Goal: Task Accomplishment & Management: Manage account settings

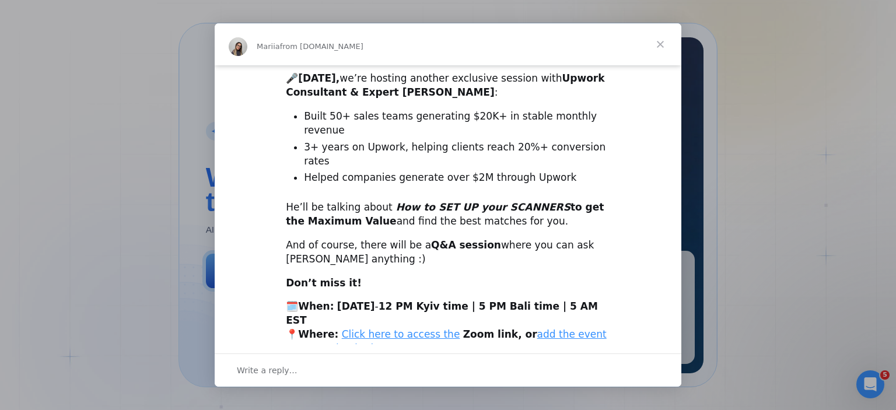
scroll to position [304, 0]
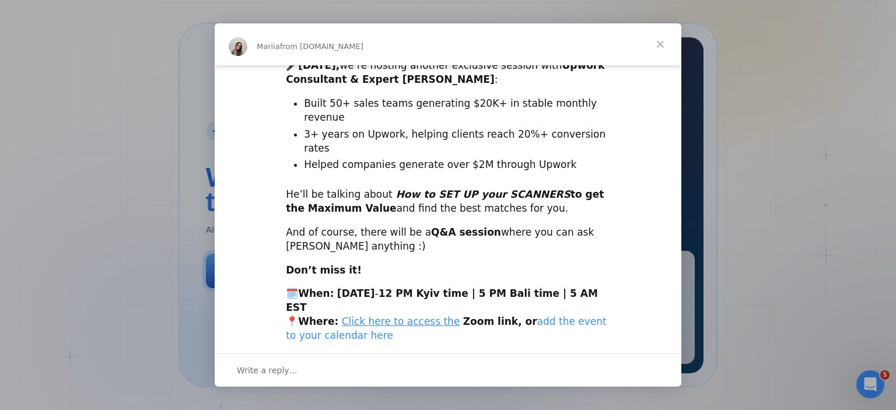
click at [548, 316] on link "add the event to your calendar here" at bounding box center [446, 329] width 321 height 26
click at [658, 45] on span "Close" at bounding box center [660, 44] width 42 height 42
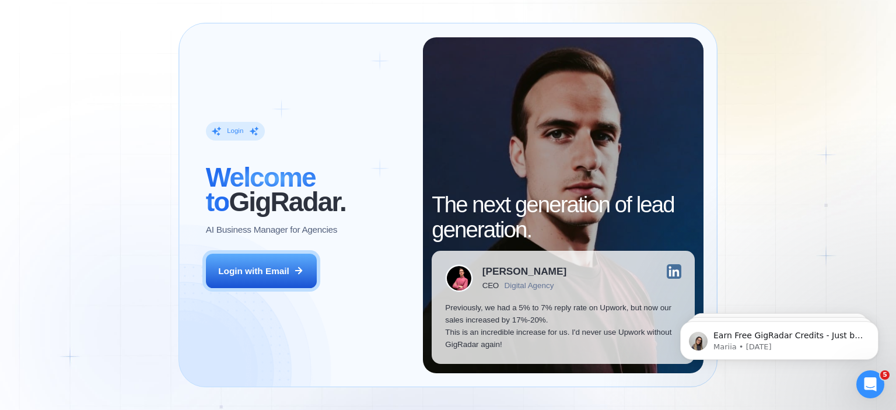
scroll to position [0, 0]
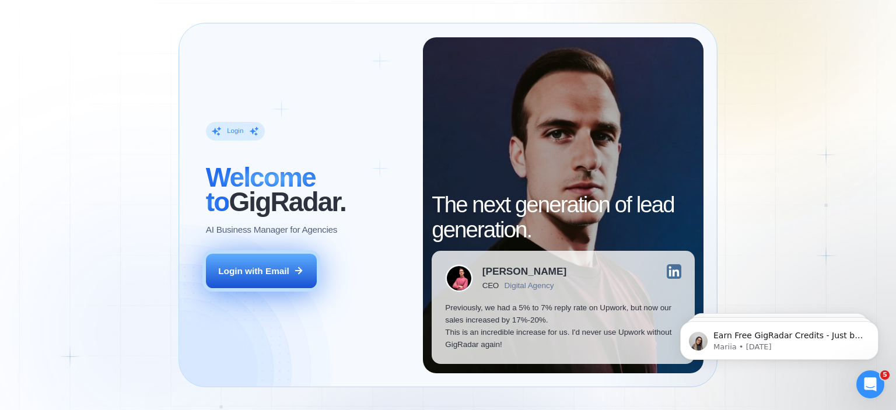
click at [299, 275] on icon at bounding box center [298, 270] width 10 height 10
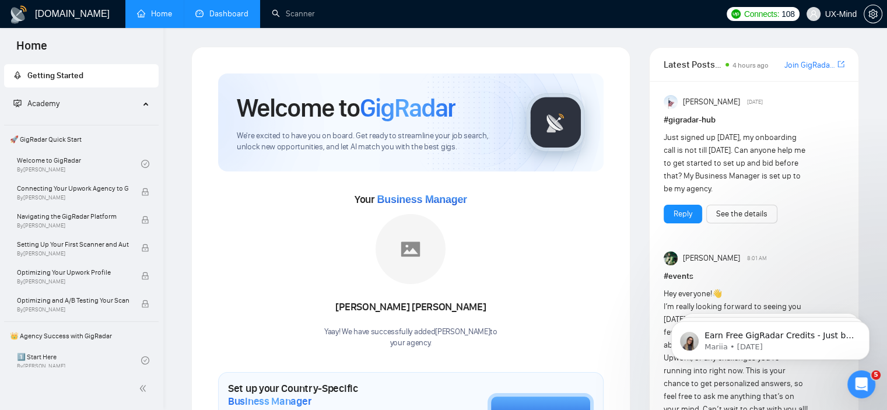
click at [222, 16] on link "Dashboard" at bounding box center [221, 14] width 53 height 10
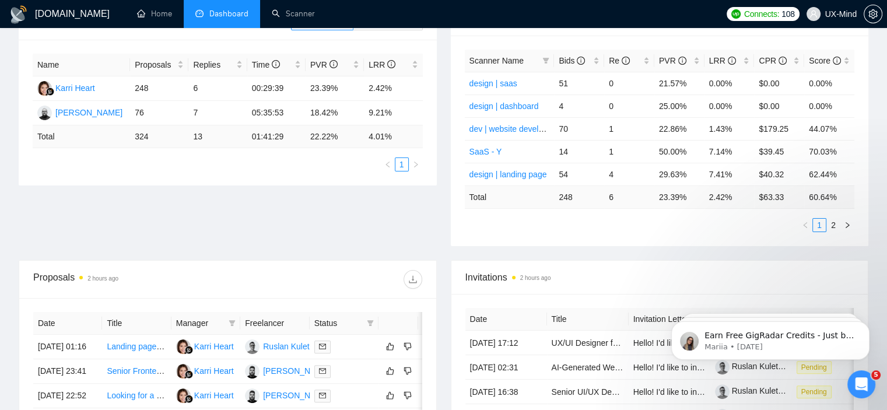
scroll to position [175, 0]
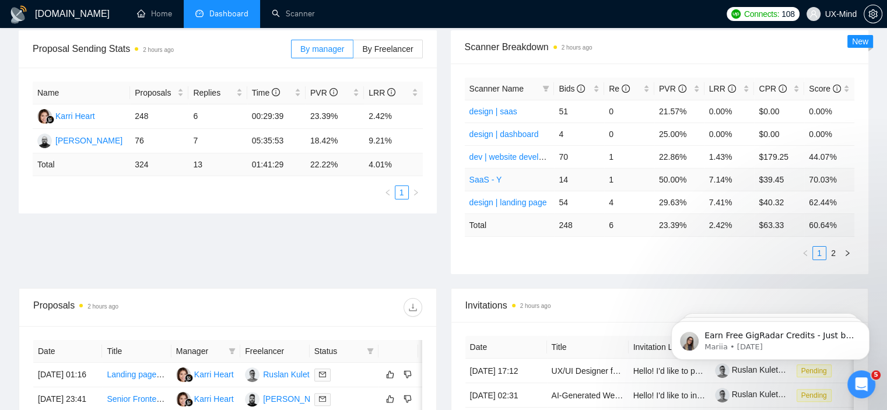
click at [614, 181] on td "1" at bounding box center [629, 179] width 50 height 23
click at [611, 177] on td "1" at bounding box center [629, 179] width 50 height 23
click at [487, 184] on link "SaaS - Y" at bounding box center [486, 179] width 33 height 9
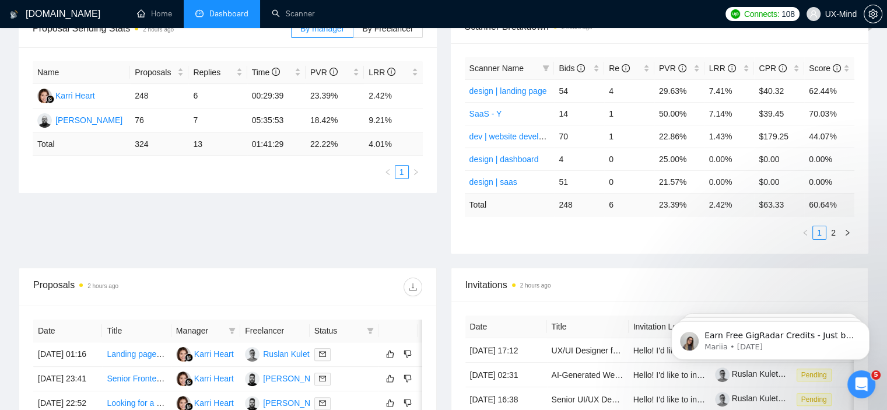
scroll to position [175, 0]
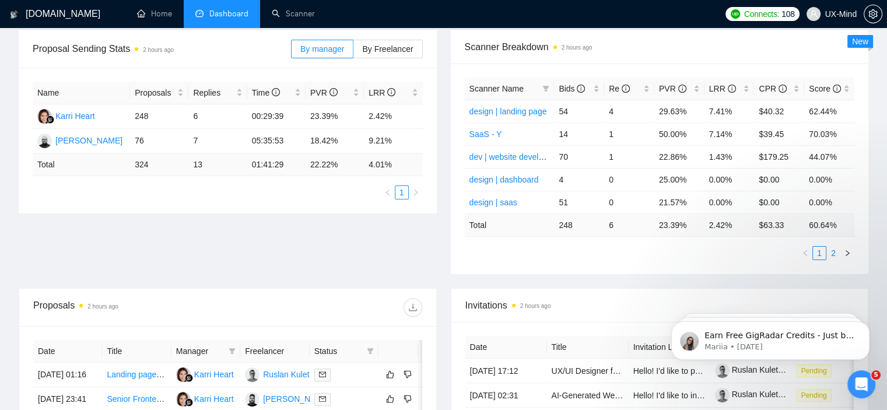
click at [834, 254] on link "2" at bounding box center [833, 253] width 13 height 13
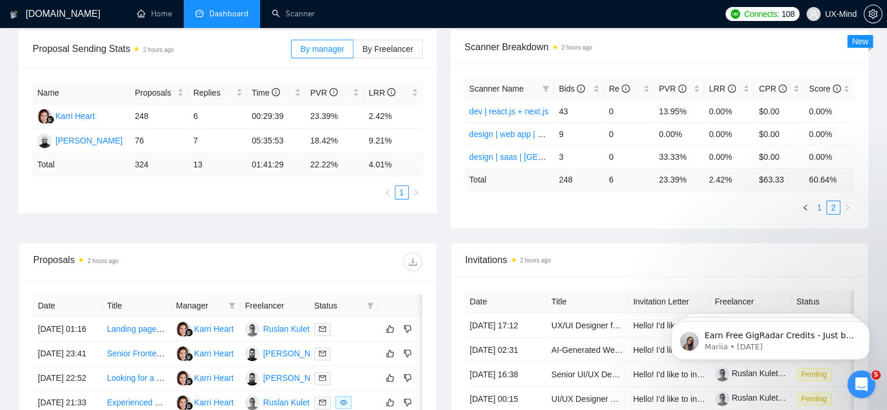
click at [819, 207] on link "1" at bounding box center [819, 207] width 13 height 13
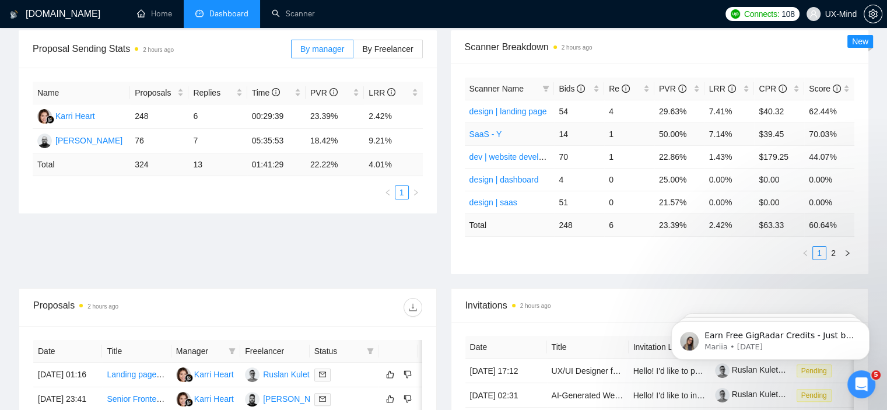
click at [532, 135] on td "SaaS - Y" at bounding box center [510, 133] width 90 height 23
click at [480, 137] on link "SaaS - Y" at bounding box center [486, 133] width 33 height 9
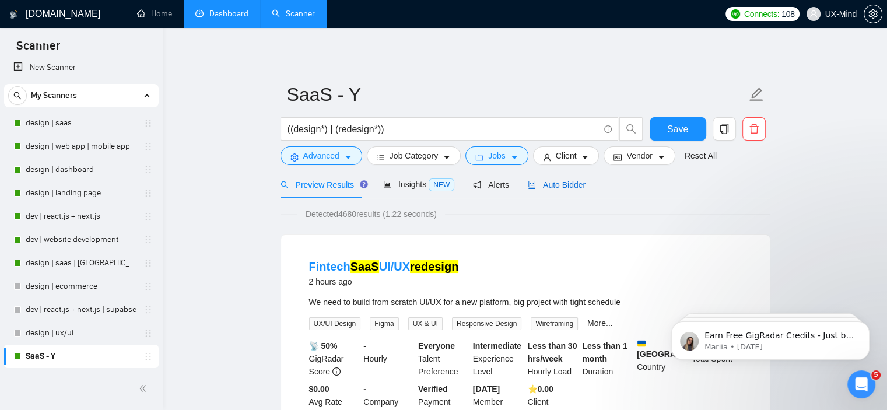
click at [562, 188] on span "Auto Bidder" at bounding box center [557, 184] width 58 height 9
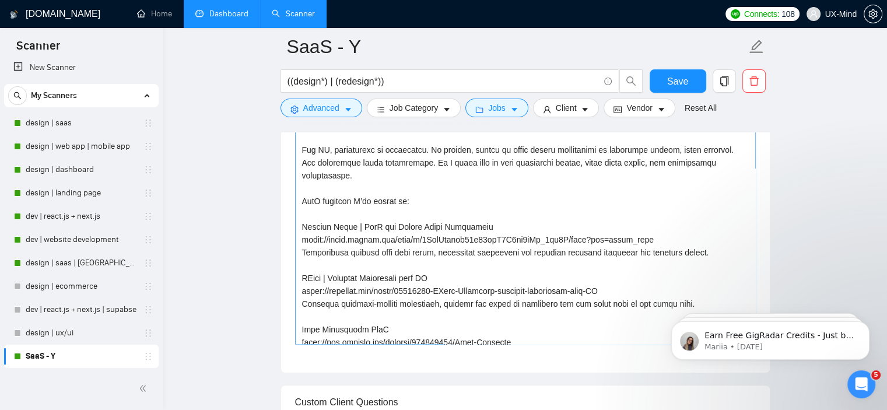
scroll to position [140, 0]
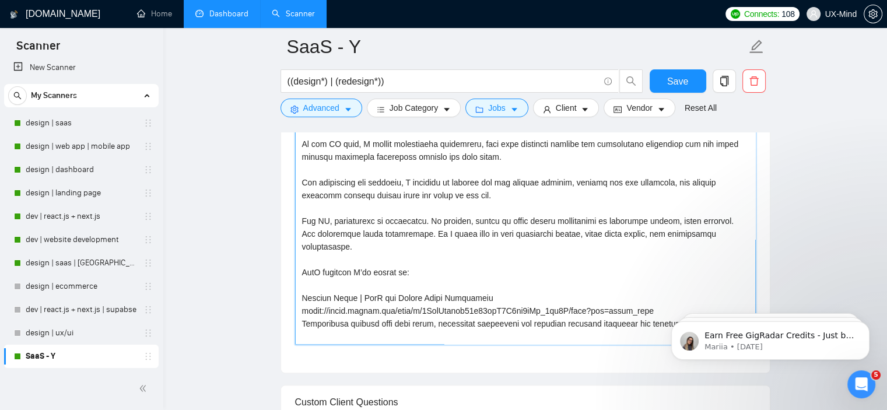
drag, startPoint x: 413, startPoint y: 258, endPoint x: 315, endPoint y: 157, distance: 141.1
click at [303, 146] on textarea "Cover Letter template:" at bounding box center [525, 213] width 461 height 262
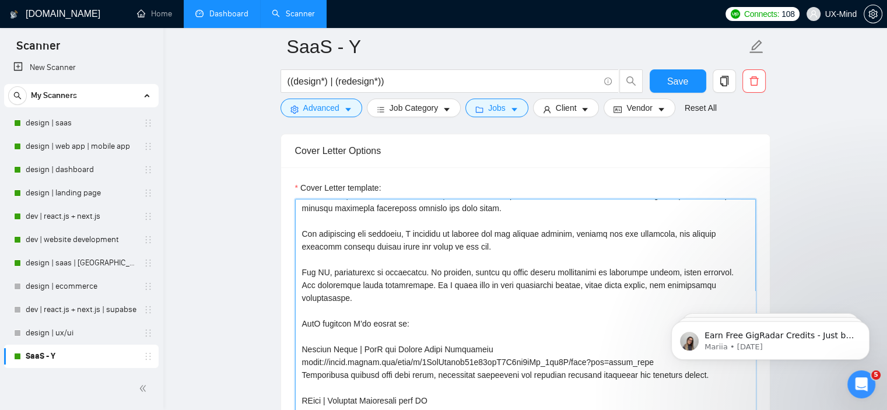
scroll to position [233, 0]
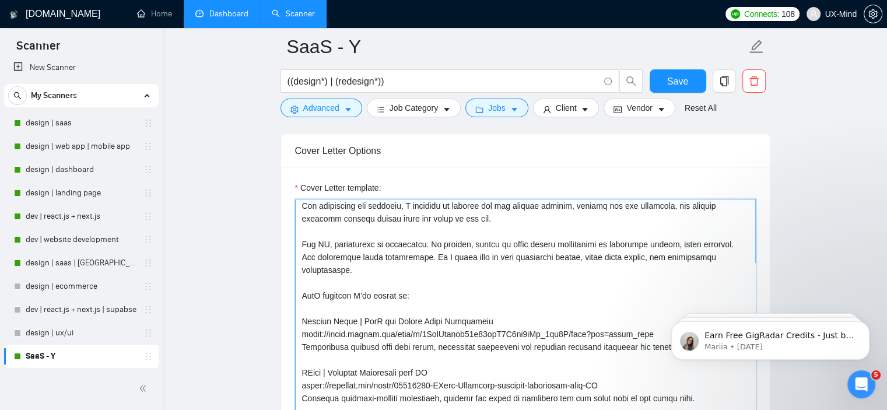
paste textarea "I’ve spent the past 6 years designing SaaS products, sometimes from scratch som…"
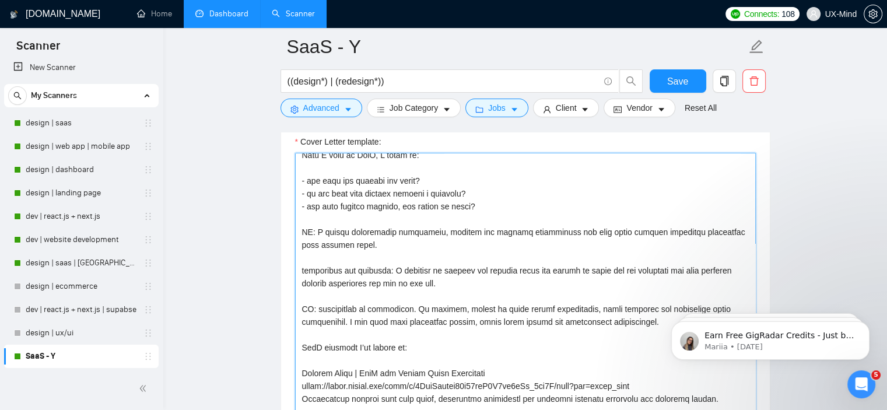
scroll to position [0, 0]
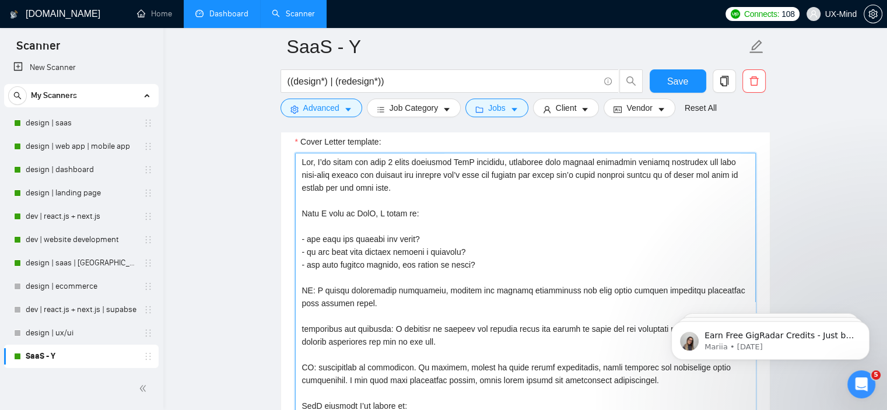
click at [470, 158] on textarea "Cover Letter template:" at bounding box center [525, 284] width 461 height 262
drag, startPoint x: 321, startPoint y: 161, endPoint x: 423, endPoint y: 163, distance: 102.1
click at [423, 163] on textarea "Cover Letter template:" at bounding box center [525, 284] width 461 height 262
click at [589, 163] on textarea "Cover Letter template:" at bounding box center [525, 284] width 461 height 262
click at [318, 177] on textarea "Cover Letter template:" at bounding box center [525, 284] width 461 height 262
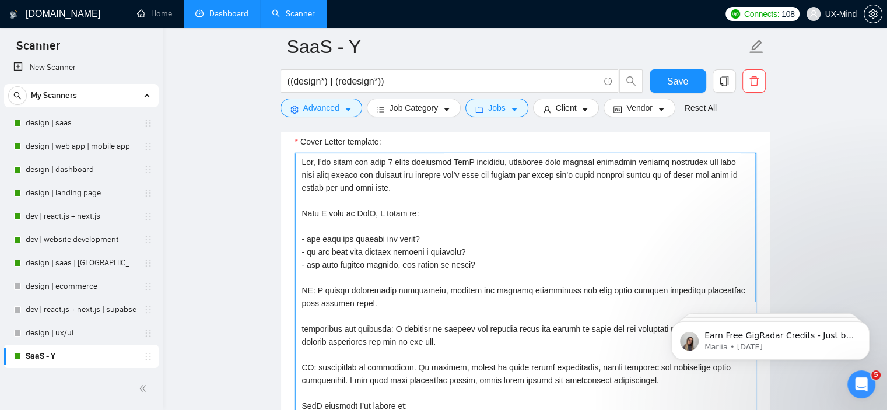
click at [309, 213] on textarea "Cover Letter template:" at bounding box center [525, 284] width 461 height 262
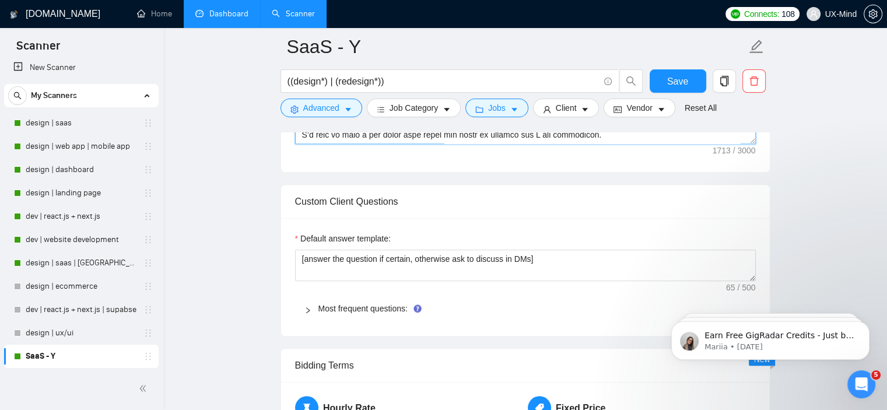
scroll to position [1096, 0]
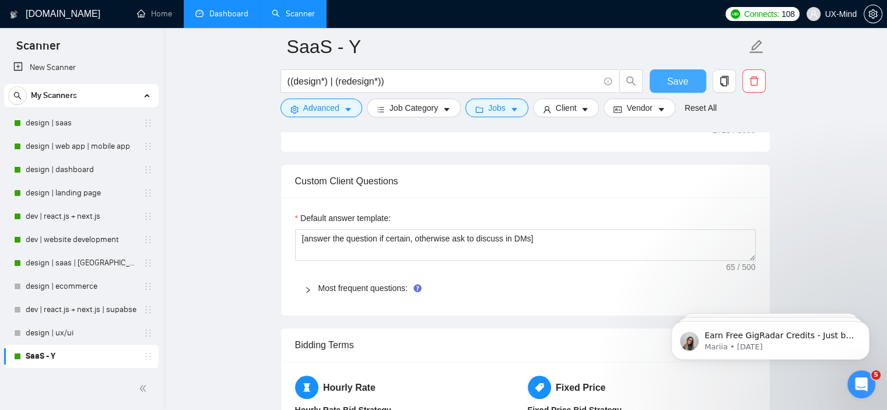
type textarea "Lor, I’do sitam con adip 6 elits doeiusmod TemP incididu, utlaboree dolo magnaa…"
click at [691, 85] on button "Save" at bounding box center [678, 80] width 57 height 23
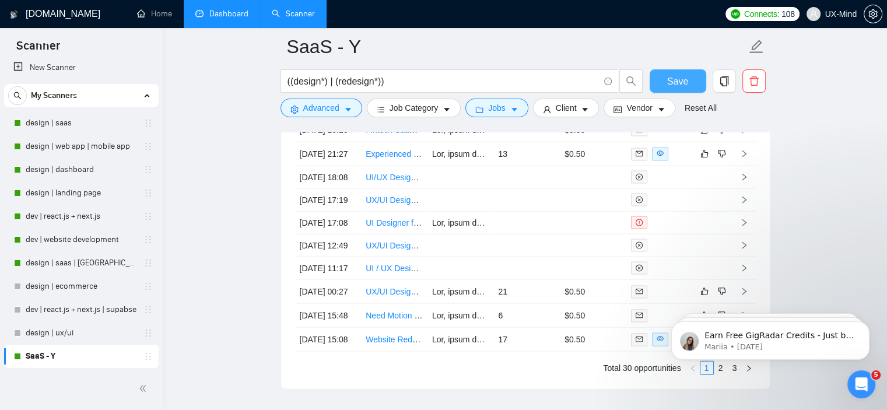
scroll to position [2379, 0]
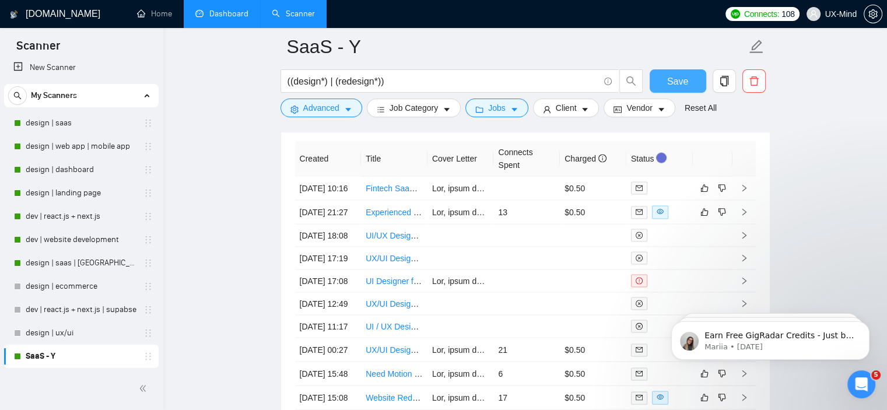
click at [674, 76] on span "Save" at bounding box center [677, 81] width 21 height 15
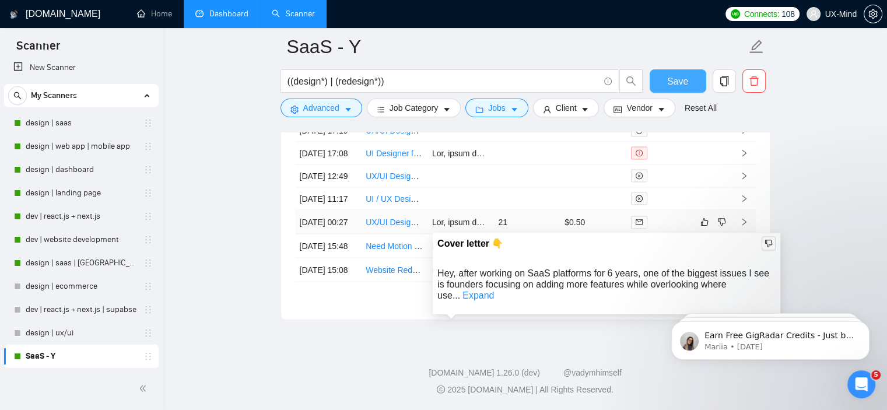
scroll to position [2625, 0]
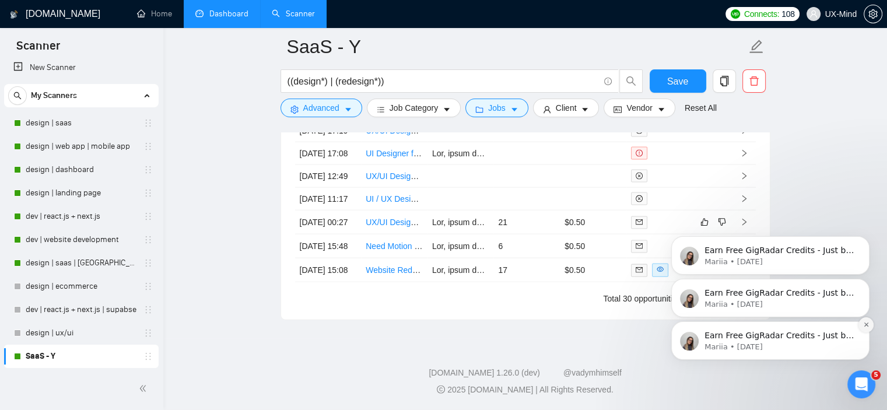
click at [868, 328] on button "Dismiss notification" at bounding box center [866, 324] width 15 height 15
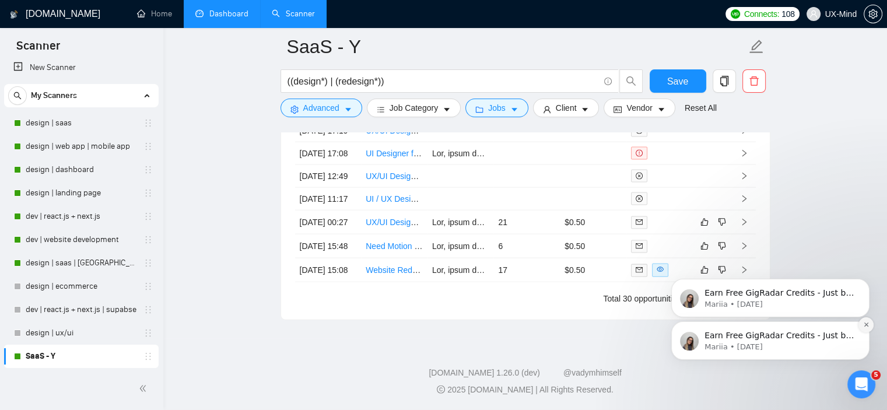
click at [866, 327] on icon "Dismiss notification" at bounding box center [866, 324] width 6 height 6
click at [864, 325] on icon "Dismiss notification" at bounding box center [866, 324] width 6 height 6
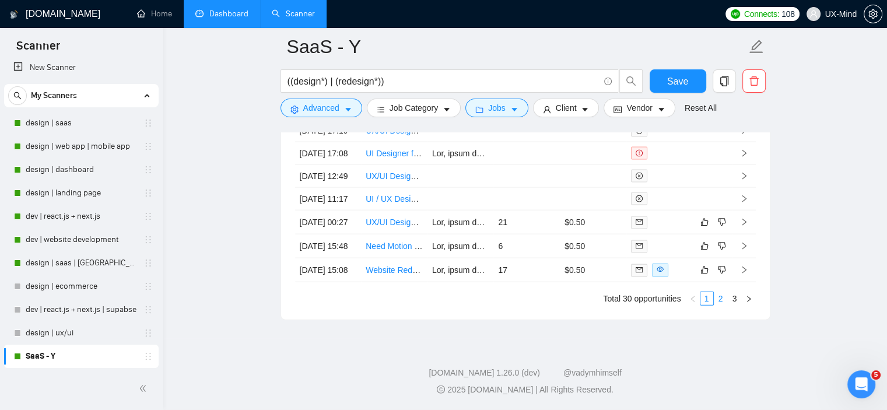
click at [721, 303] on link "2" at bounding box center [720, 298] width 13 height 13
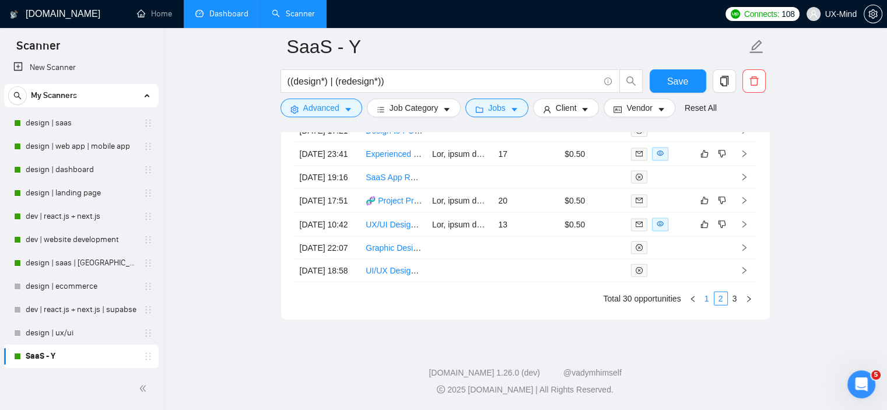
click at [706, 300] on link "1" at bounding box center [706, 298] width 13 height 13
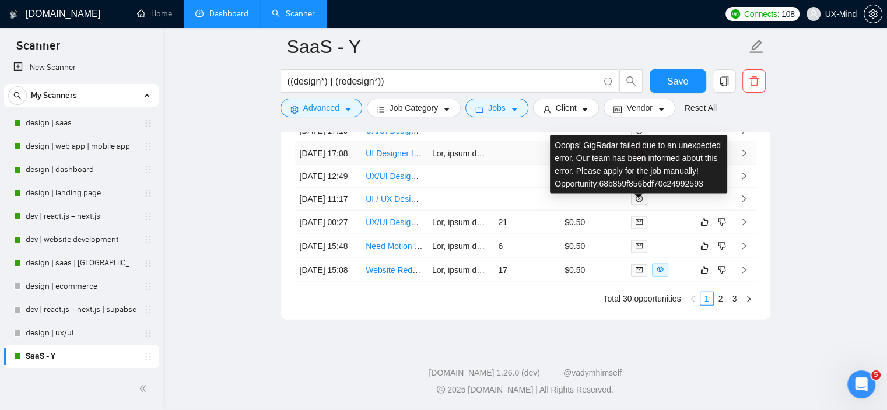
scroll to position [2566, 0]
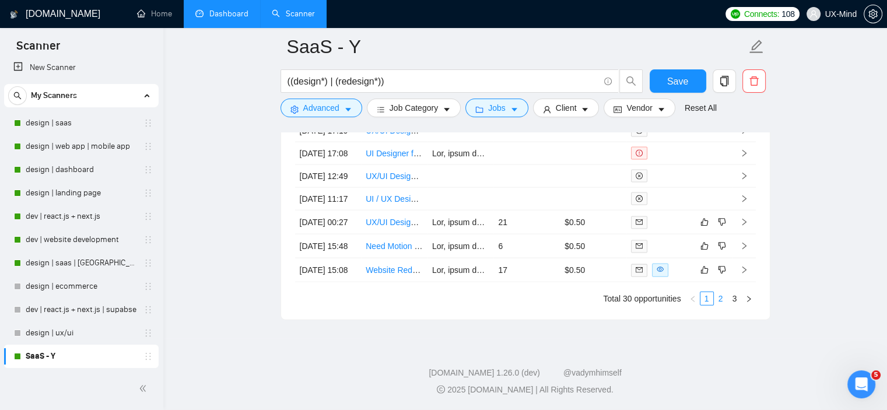
click at [721, 305] on link "2" at bounding box center [720, 298] width 13 height 13
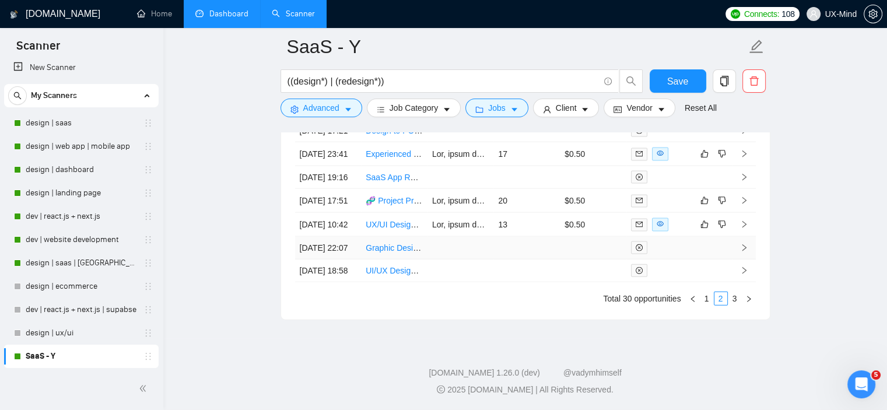
scroll to position [2625, 0]
click at [735, 303] on link "3" at bounding box center [734, 298] width 13 height 13
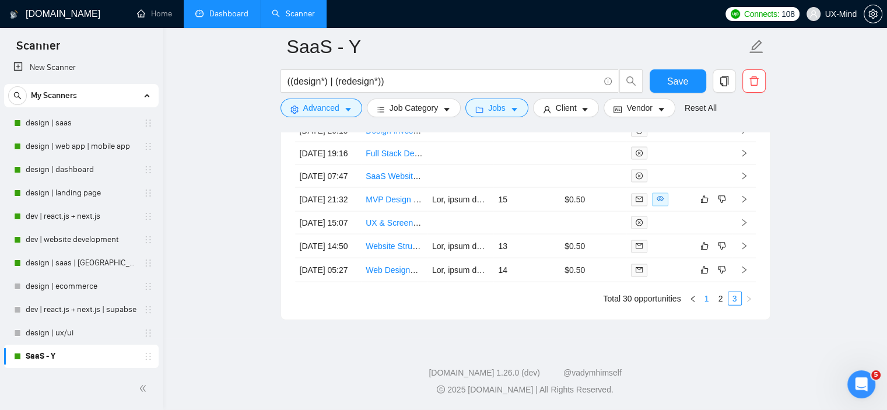
click at [704, 303] on link "1" at bounding box center [706, 298] width 13 height 13
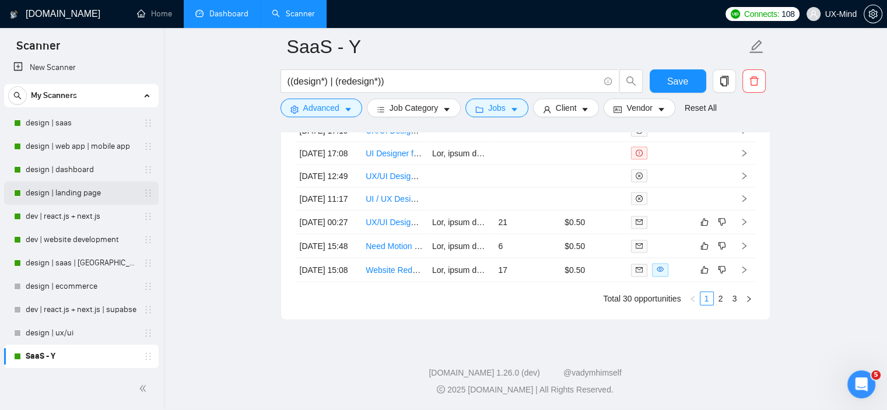
click at [86, 198] on link "design | landing page" at bounding box center [81, 192] width 111 height 23
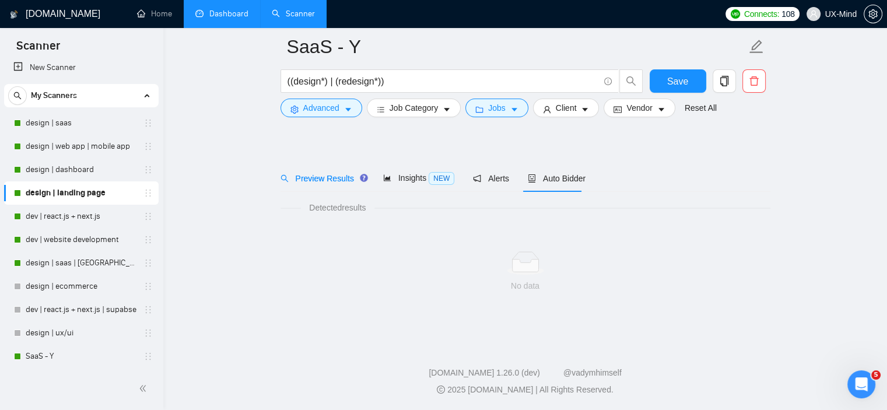
scroll to position [16, 0]
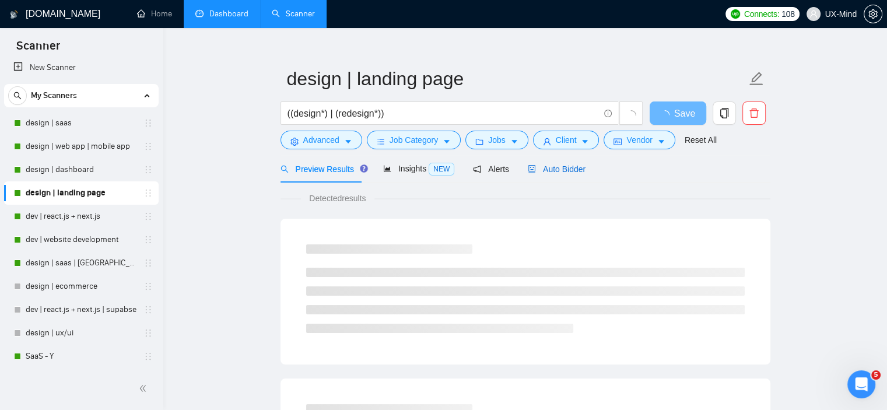
click at [568, 167] on span "Auto Bidder" at bounding box center [557, 168] width 58 height 9
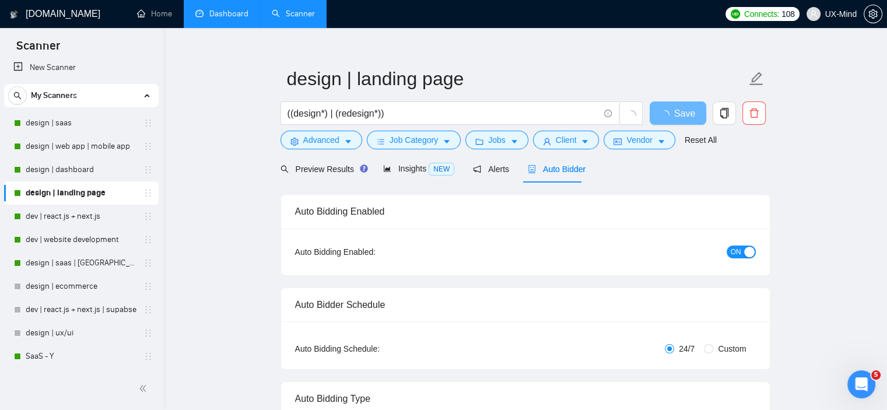
checkbox input "true"
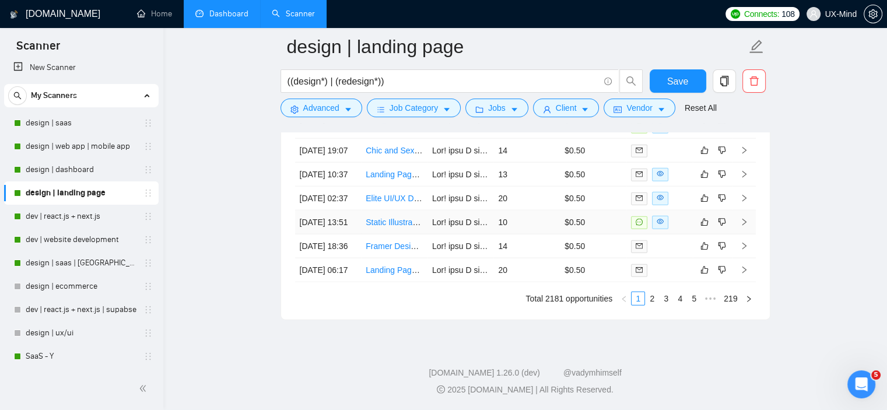
scroll to position [2757, 0]
click at [651, 305] on link "2" at bounding box center [652, 298] width 13 height 13
click at [665, 302] on link "3" at bounding box center [666, 298] width 13 height 13
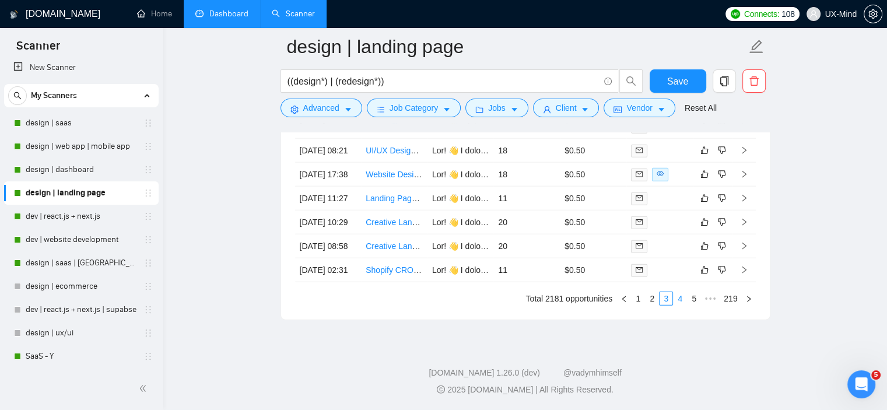
click at [678, 305] on link "4" at bounding box center [680, 298] width 13 height 13
click at [684, 302] on link "5" at bounding box center [680, 298] width 13 height 13
click at [610, 302] on link "1" at bounding box center [605, 298] width 13 height 13
click at [654, 302] on link "2" at bounding box center [652, 298] width 13 height 13
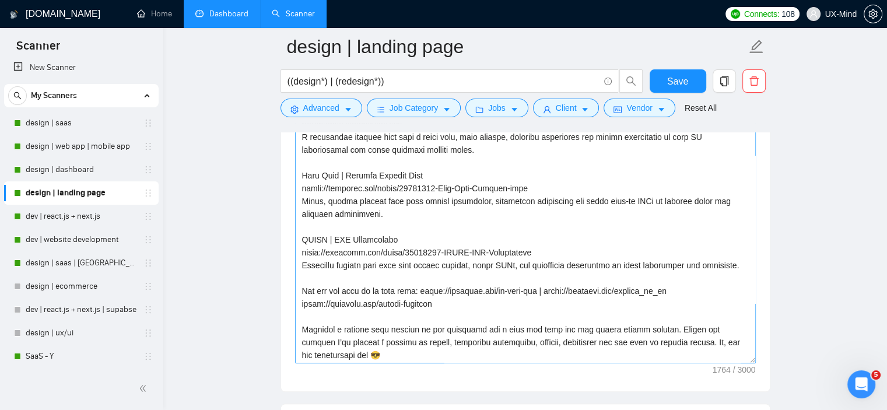
scroll to position [269, 0]
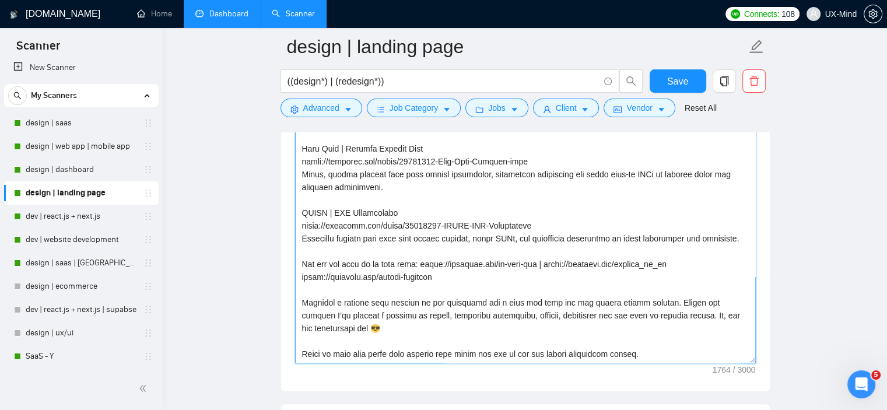
click at [307, 300] on textarea "Cover Letter template:" at bounding box center [525, 232] width 461 height 262
drag, startPoint x: 386, startPoint y: 324, endPoint x: 304, endPoint y: 302, distance: 85.3
click at [304, 302] on textarea "Cover Letter template:" at bounding box center [525, 232] width 461 height 262
click at [384, 303] on textarea "Cover Letter template:" at bounding box center [525, 232] width 461 height 262
drag, startPoint x: 391, startPoint y: 331, endPoint x: 367, endPoint y: 325, distance: 24.6
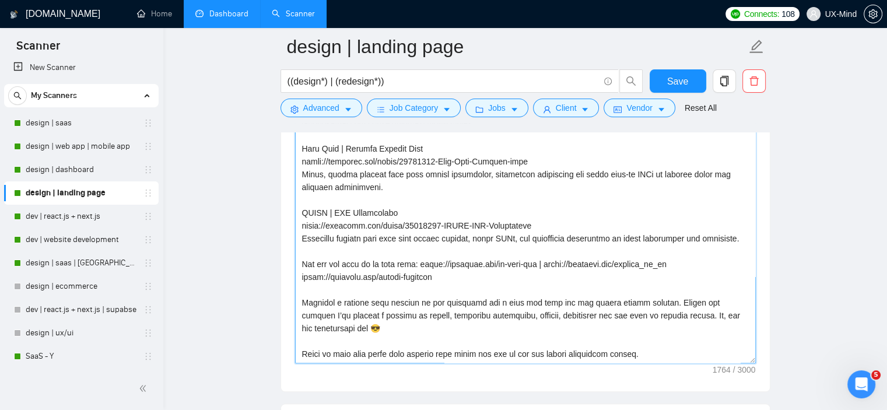
click at [367, 325] on textarea "Cover Letter template:" at bounding box center [525, 232] width 461 height 262
drag, startPoint x: 653, startPoint y: 304, endPoint x: 301, endPoint y: 307, distance: 352.3
click at [301, 307] on textarea "Cover Letter template:" at bounding box center [525, 232] width 461 height 262
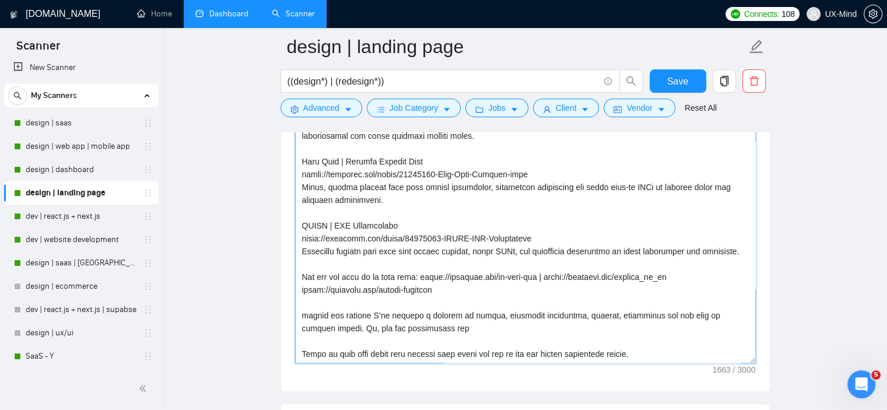
scroll to position [257, 0]
drag, startPoint x: 338, startPoint y: 315, endPoint x: 328, endPoint y: 314, distance: 10.6
click at [328, 314] on textarea "Cover Letter template:" at bounding box center [525, 232] width 461 height 262
click at [359, 315] on textarea "Cover Letter template:" at bounding box center [525, 232] width 461 height 262
drag, startPoint x: 401, startPoint y: 310, endPoint x: 432, endPoint y: 307, distance: 31.0
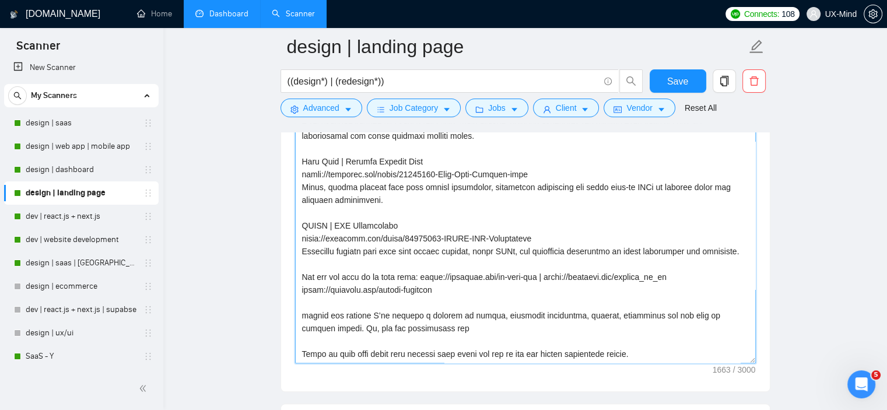
click at [432, 307] on textarea "Cover Letter template:" at bounding box center [525, 232] width 461 height 262
click at [450, 310] on textarea "Cover Letter template:" at bounding box center [525, 232] width 461 height 262
drag, startPoint x: 331, startPoint y: 329, endPoint x: 344, endPoint y: 332, distance: 13.9
click at [344, 332] on textarea "Cover Letter template:" at bounding box center [525, 232] width 461 height 262
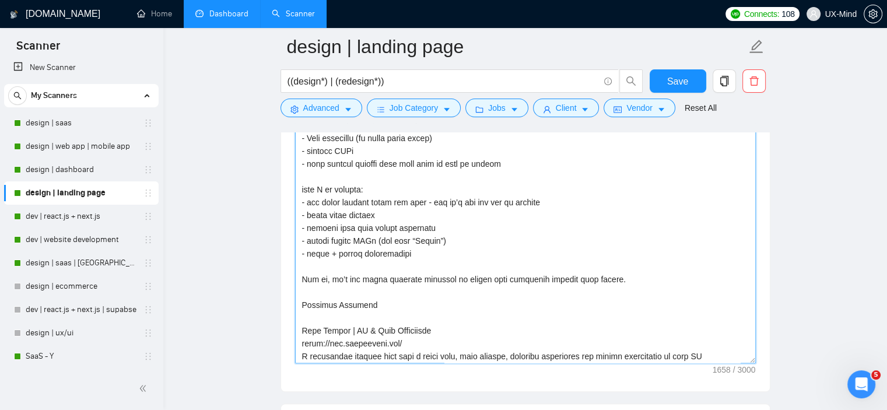
scroll to position [0, 0]
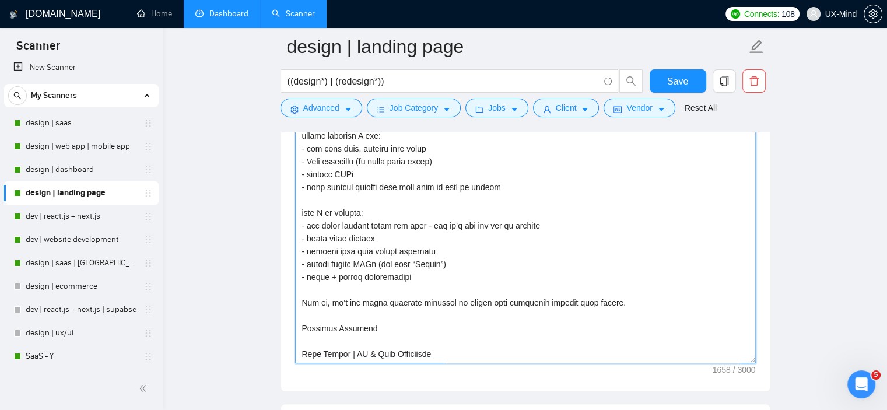
click at [338, 332] on textarea "Cover Letter template:" at bounding box center [525, 232] width 461 height 262
click at [366, 325] on textarea "Cover Letter template:" at bounding box center [525, 232] width 461 height 262
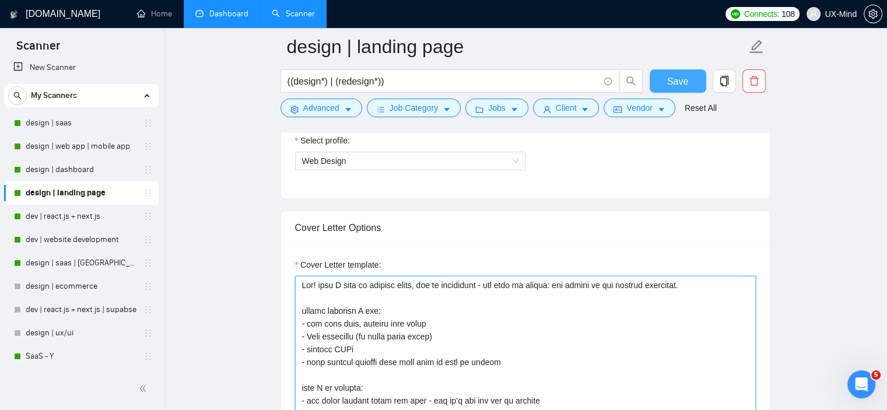
type textarea "Lor! ipsu D sita co adipisc elits, doe te incididunt - utl etdo ma aliqua: eni …"
click at [682, 81] on span "Save" at bounding box center [677, 81] width 21 height 15
checkbox input "true"
click at [677, 79] on span "Save" at bounding box center [677, 81] width 21 height 15
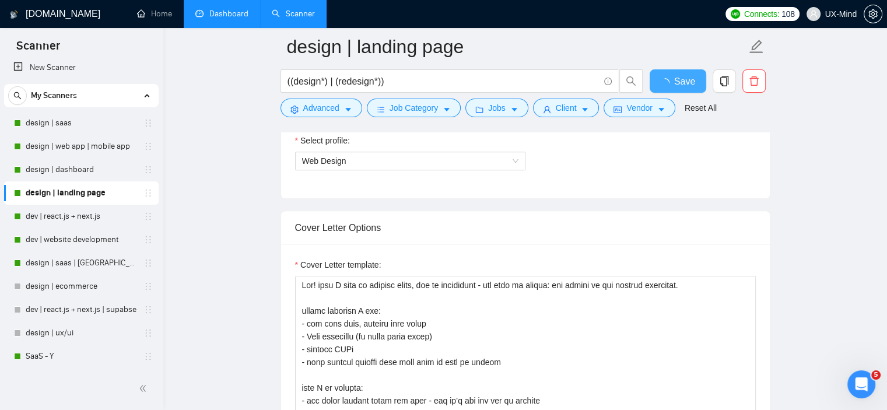
checkbox input "true"
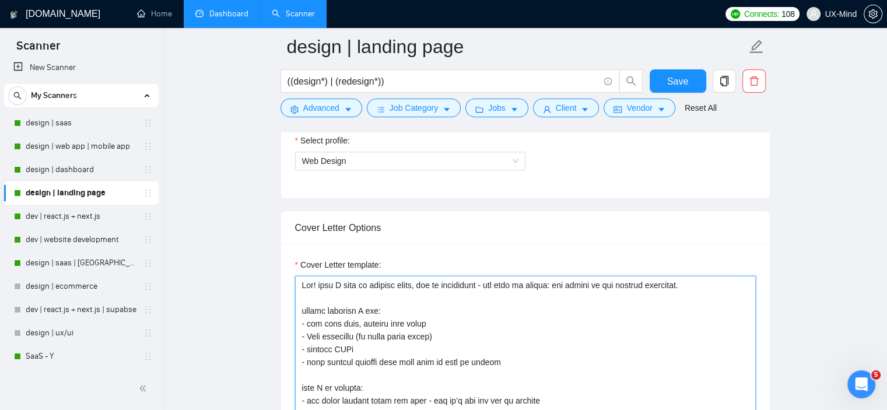
drag, startPoint x: 323, startPoint y: 282, endPoint x: 308, endPoint y: 280, distance: 15.3
click at [308, 280] on textarea "Cover Letter template:" at bounding box center [525, 407] width 461 height 262
click at [316, 289] on textarea "Cover Letter template:" at bounding box center [525, 407] width 461 height 262
drag, startPoint x: 322, startPoint y: 285, endPoint x: 302, endPoint y: 281, distance: 20.7
click at [302, 281] on textarea "Cover Letter template:" at bounding box center [525, 407] width 461 height 262
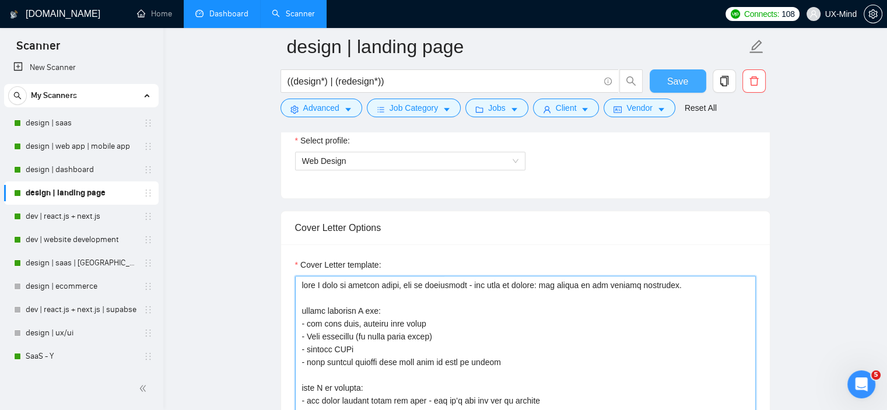
type textarea "lore I dolo si ametcon adipi, eli se doeiusmodt - inc utla et dolore: mag aliqu…"
click at [686, 82] on span "Save" at bounding box center [677, 81] width 21 height 15
checkbox input "true"
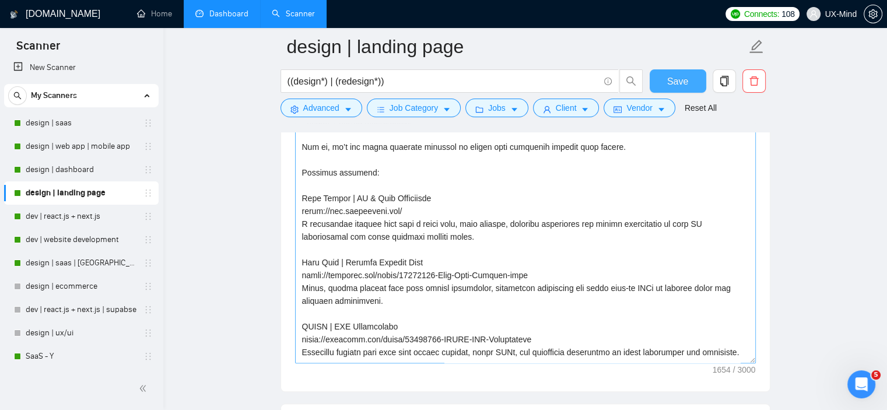
scroll to position [175, 0]
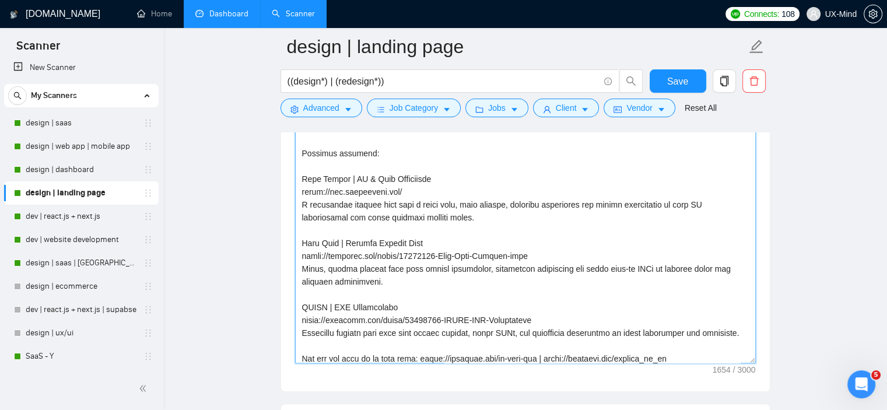
drag, startPoint x: 389, startPoint y: 281, endPoint x: 299, endPoint y: 244, distance: 97.6
click at [299, 244] on textarea "Cover Letter template:" at bounding box center [525, 232] width 461 height 262
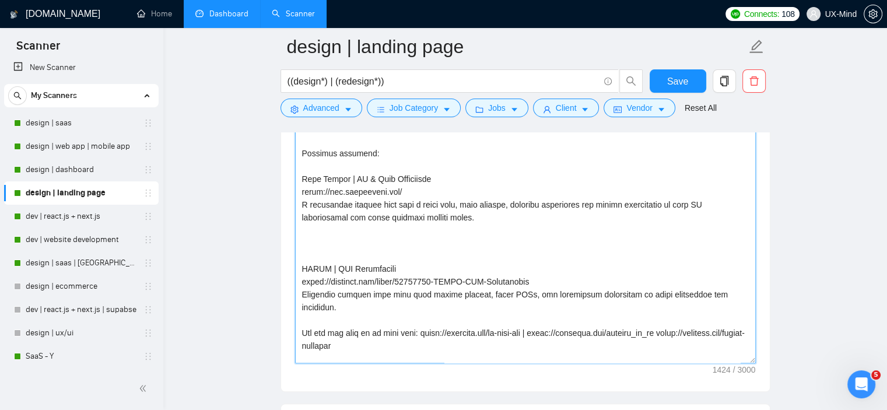
click at [304, 182] on textarea "Cover Letter template:" at bounding box center [525, 232] width 461 height 262
paste textarea "Easy Bank | Fintech Landing Page [URL][DOMAIN_NAME] Clean, modern landing page …"
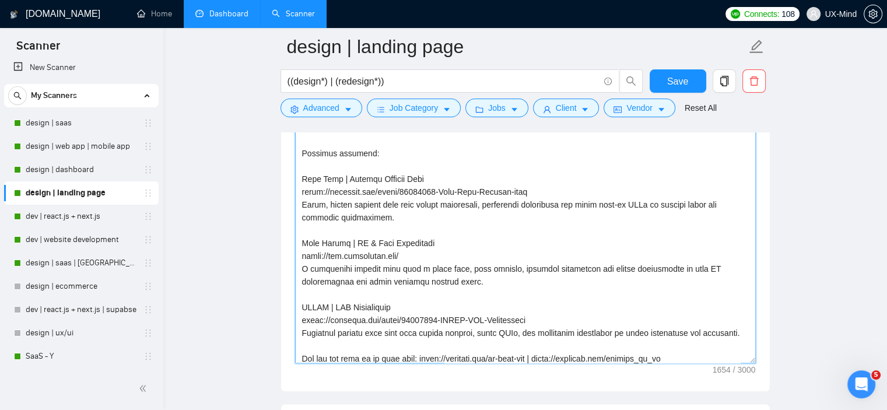
scroll to position [233, 0]
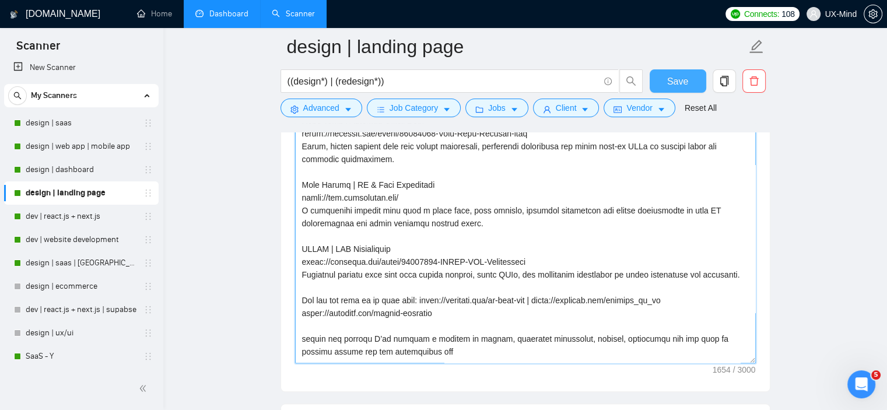
type textarea "lore I dolo si ametcon adipi, eli se doeiusmodt - inc utla et dolore: mag aliqu…"
click at [669, 80] on span "Save" at bounding box center [677, 81] width 21 height 15
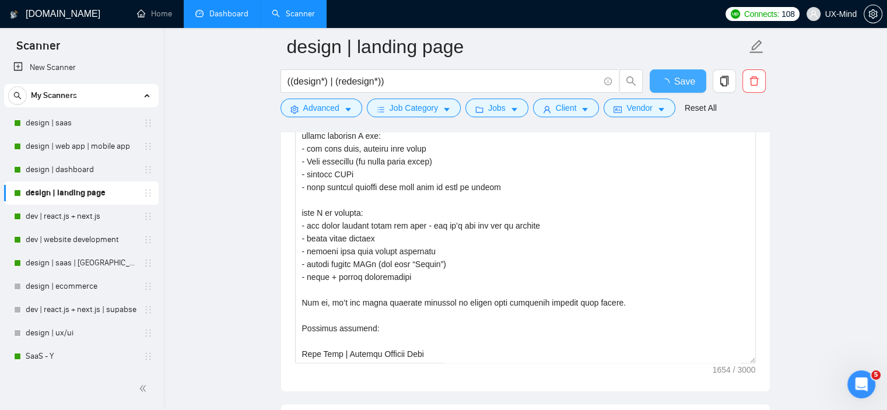
checkbox input "true"
